Goal: Communication & Community: Answer question/provide support

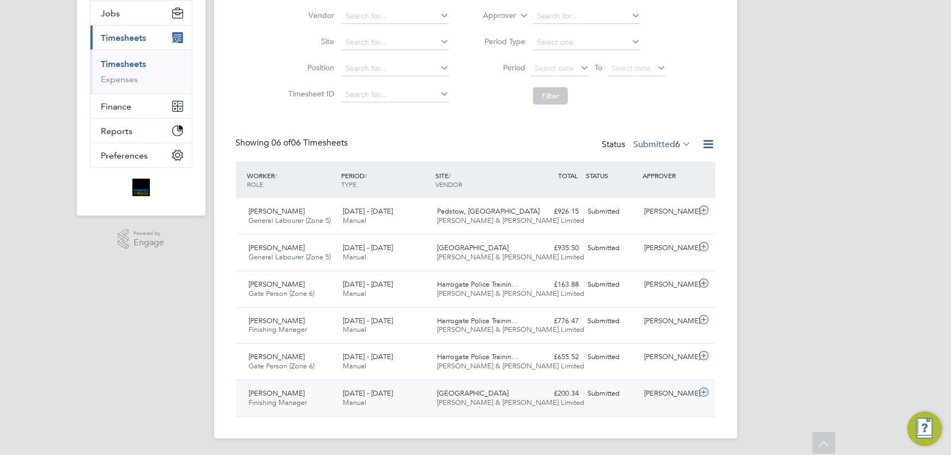
click at [592, 398] on div "Submitted" at bounding box center [612, 394] width 57 height 18
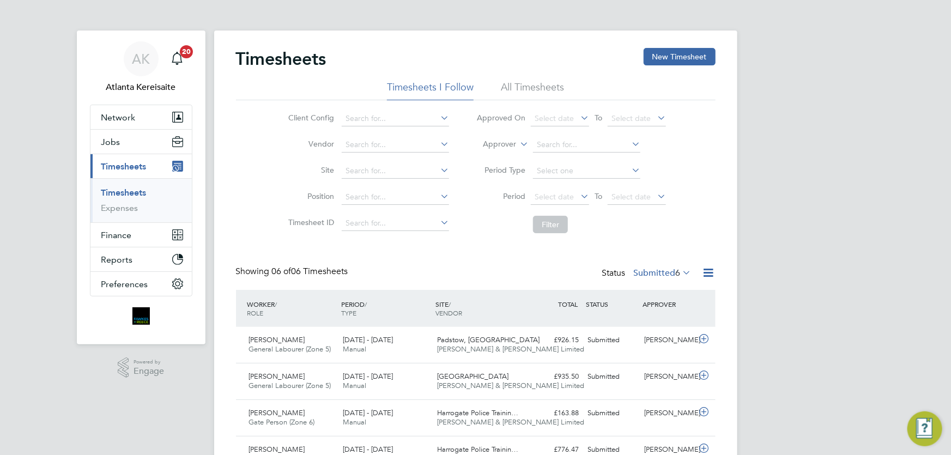
click at [834, 175] on div "AK Atlanta Kereisaite Notifications 20 Applications: Network Team Members Busin…" at bounding box center [475, 342] width 951 height 685
click at [279, 143] on li "Vendor" at bounding box center [367, 145] width 191 height 26
click at [276, 60] on h2 "Timesheets" at bounding box center [281, 59] width 91 height 22
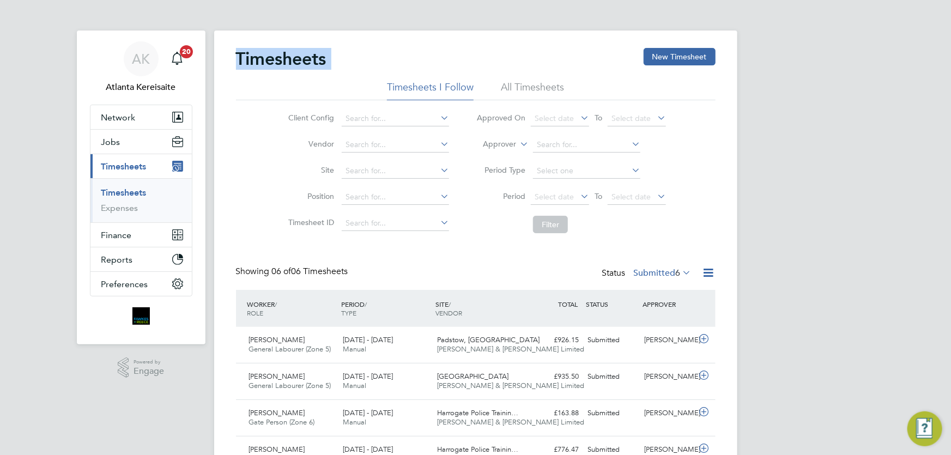
click at [301, 65] on h2 "Timesheets" at bounding box center [281, 59] width 91 height 22
click at [286, 57] on h2 "Timesheets" at bounding box center [281, 59] width 91 height 22
click at [324, 57] on h2 "Timesheets" at bounding box center [281, 59] width 91 height 22
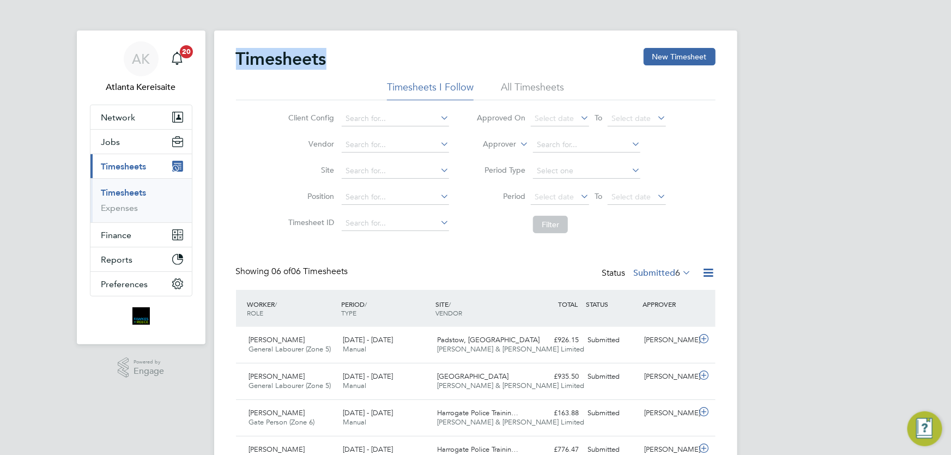
drag, startPoint x: 327, startPoint y: 60, endPoint x: 239, endPoint y: 64, distance: 87.9
click at [239, 64] on h2 "Timesheets" at bounding box center [281, 59] width 91 height 22
drag, startPoint x: 237, startPoint y: 62, endPoint x: 324, endPoint y: 59, distance: 87.8
click at [328, 59] on div "Timesheets New Timesheet" at bounding box center [476, 64] width 480 height 33
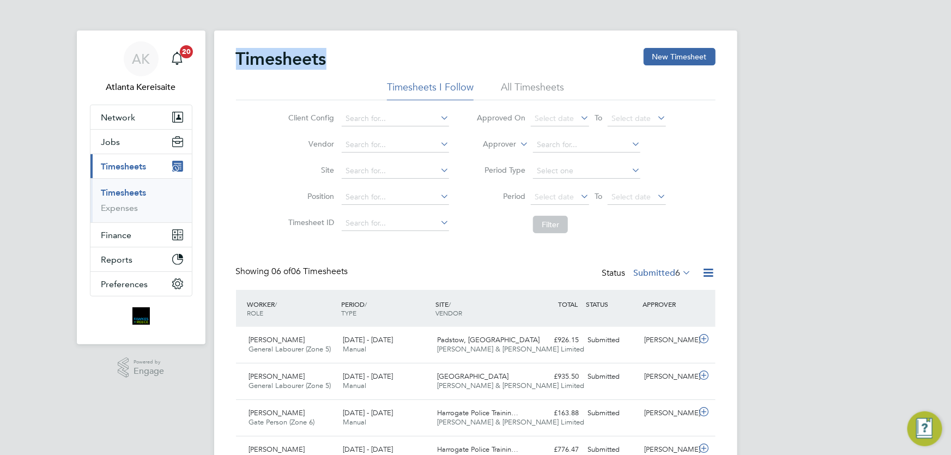
click at [324, 59] on h2 "Timesheets" at bounding box center [281, 59] width 91 height 22
drag, startPoint x: 327, startPoint y: 59, endPoint x: 238, endPoint y: 61, distance: 88.3
click at [238, 61] on h2 "Timesheets" at bounding box center [281, 59] width 91 height 22
drag, startPoint x: 238, startPoint y: 61, endPoint x: 325, endPoint y: 61, distance: 87.2
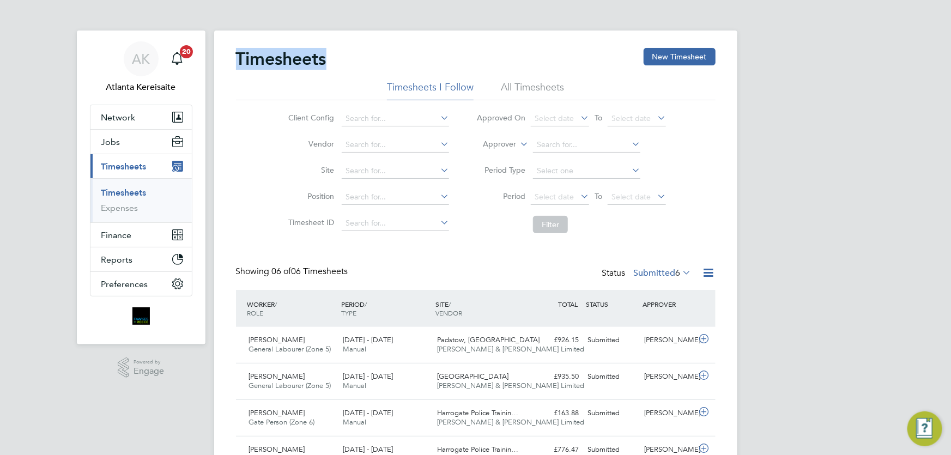
click at [325, 61] on h2 "Timesheets" at bounding box center [281, 59] width 91 height 22
click at [324, 59] on h2 "Timesheets" at bounding box center [281, 59] width 91 height 22
drag, startPoint x: 327, startPoint y: 59, endPoint x: 236, endPoint y: 60, distance: 91.1
click at [232, 60] on div "Timesheets New Timesheet Timesheets I Follow All Timesheets Client Config Vendo…" at bounding box center [475, 349] width 523 height 637
click at [253, 59] on h2 "Timesheets" at bounding box center [281, 59] width 91 height 22
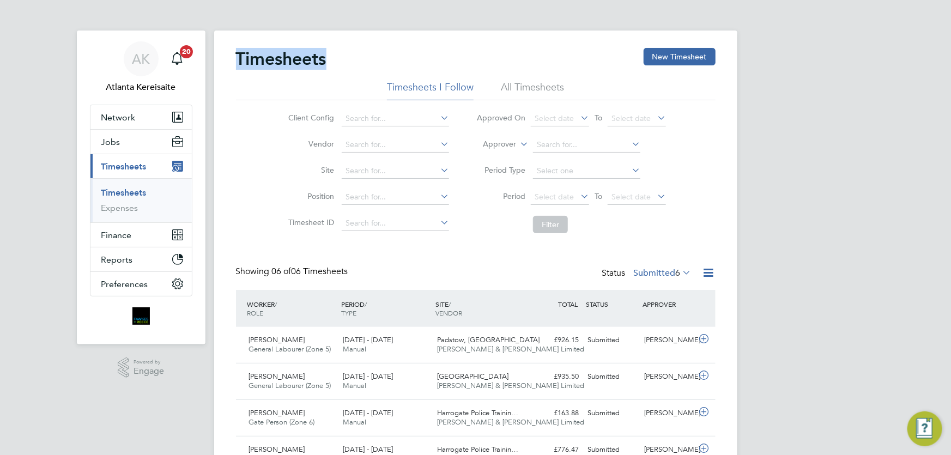
drag, startPoint x: 238, startPoint y: 51, endPoint x: 336, endPoint y: 59, distance: 99.0
click at [336, 59] on div "Timesheets New Timesheet" at bounding box center [476, 64] width 480 height 33
click at [324, 59] on h2 "Timesheets" at bounding box center [281, 59] width 91 height 22
click at [256, 157] on div "Client Config Vendor Site Position Timesheet ID Approved On Select date To Sele…" at bounding box center [476, 169] width 480 height 138
click at [274, 57] on h2 "Timesheets" at bounding box center [281, 59] width 91 height 22
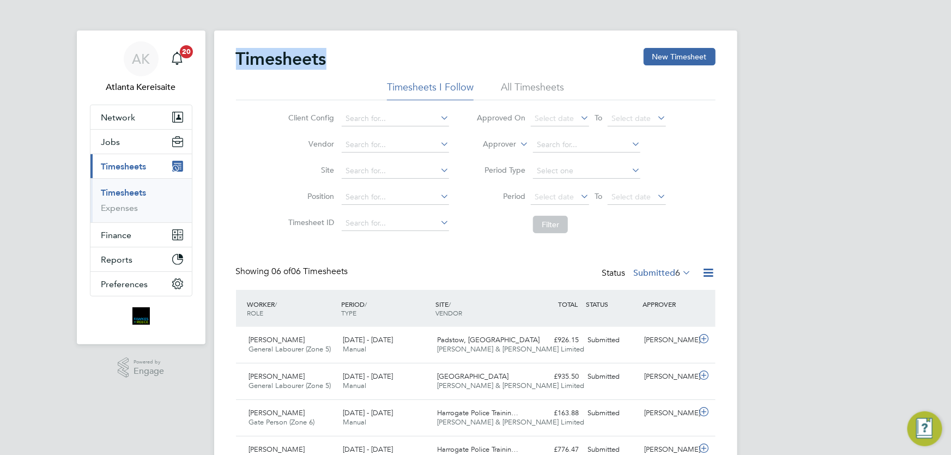
click at [274, 57] on h2 "Timesheets" at bounding box center [281, 59] width 91 height 22
click at [272, 58] on h2 "Timesheets" at bounding box center [281, 59] width 91 height 22
click at [641, 349] on div "[PERSON_NAME]" at bounding box center [668, 340] width 57 height 18
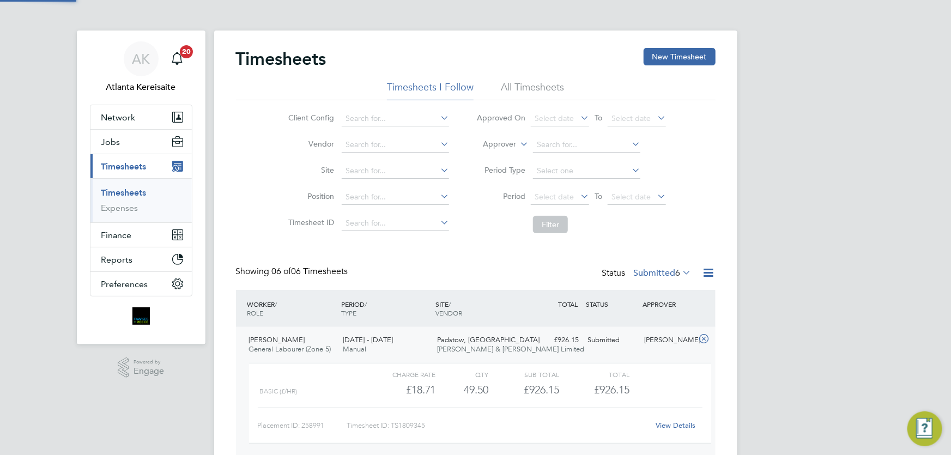
scroll to position [19, 106]
click at [679, 423] on link "View Details" at bounding box center [676, 425] width 40 height 9
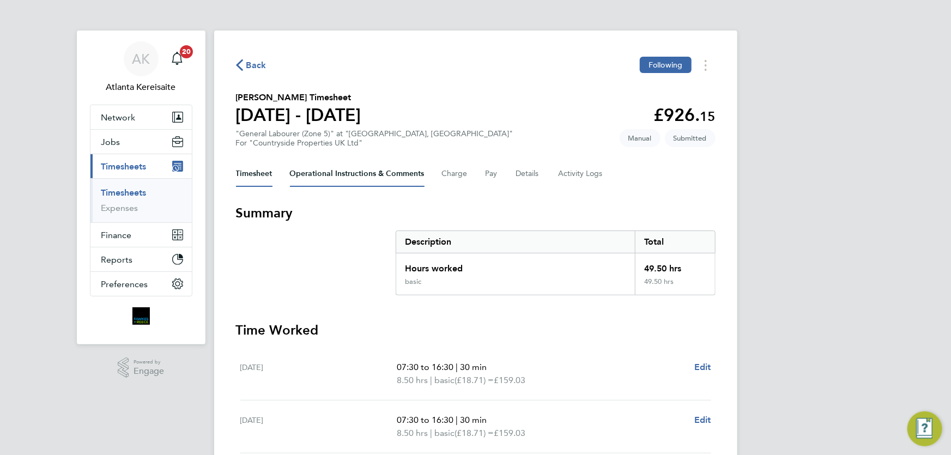
click at [345, 173] on Comments-tab "Operational Instructions & Comments" at bounding box center [357, 174] width 135 height 26
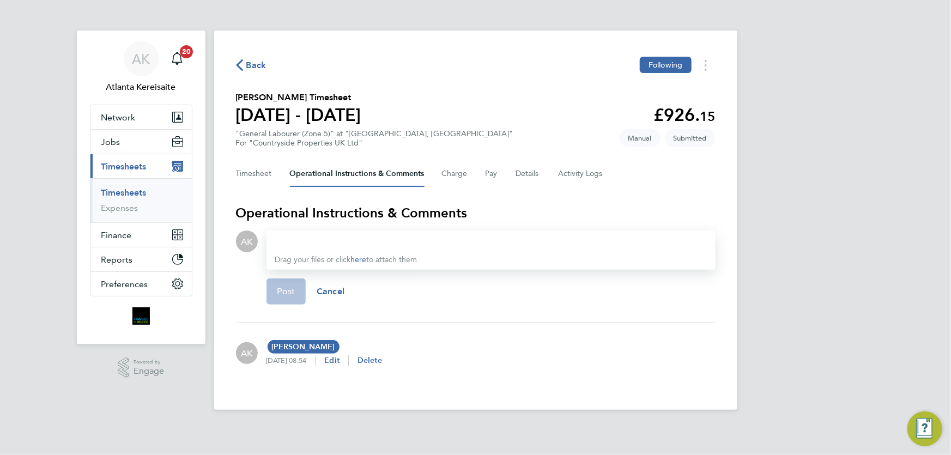
click at [335, 242] on div at bounding box center [491, 241] width 432 height 13
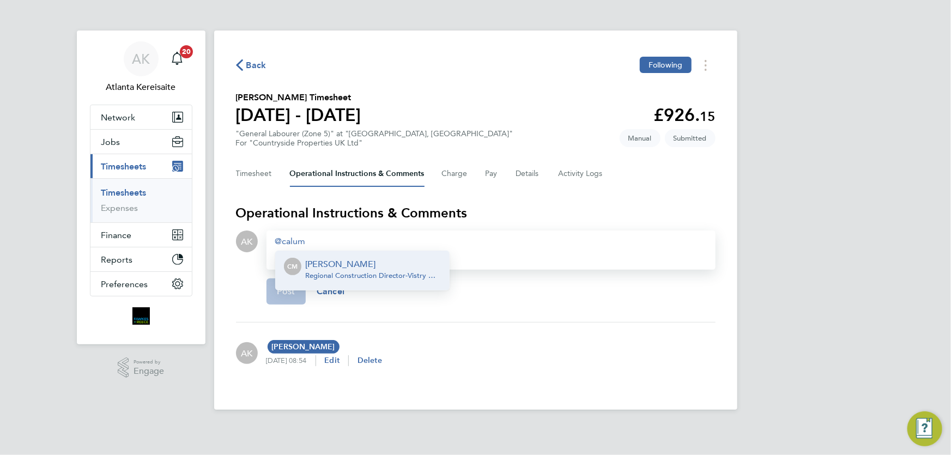
click at [380, 263] on p "Calum Madden" at bounding box center [373, 264] width 135 height 13
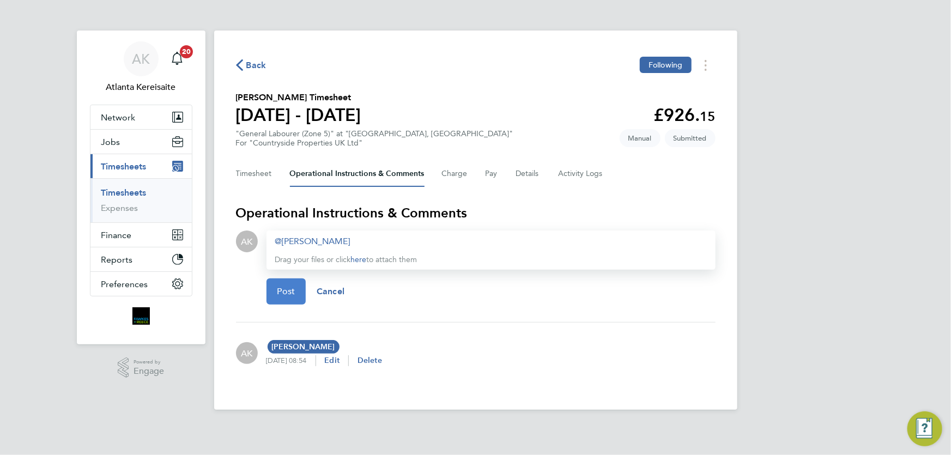
click at [279, 287] on span "Post" at bounding box center [287, 291] width 18 height 11
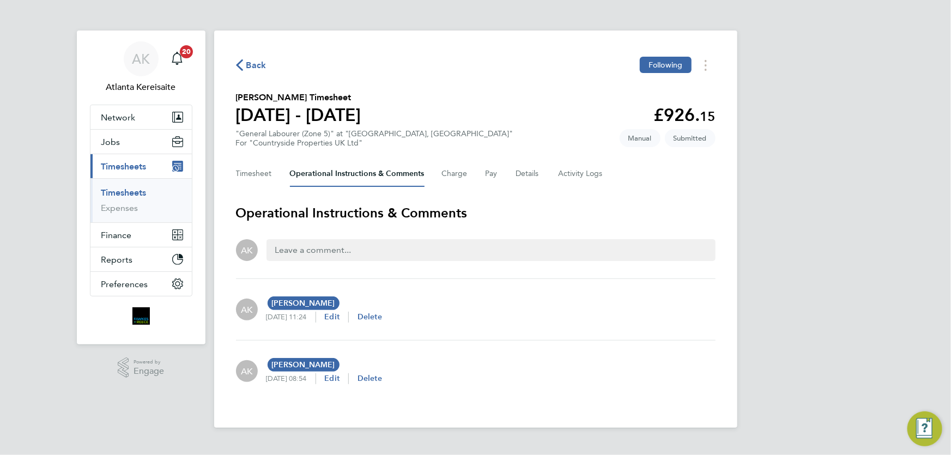
click at [257, 67] on span "Back" at bounding box center [256, 65] width 20 height 13
